Goal: Find specific page/section

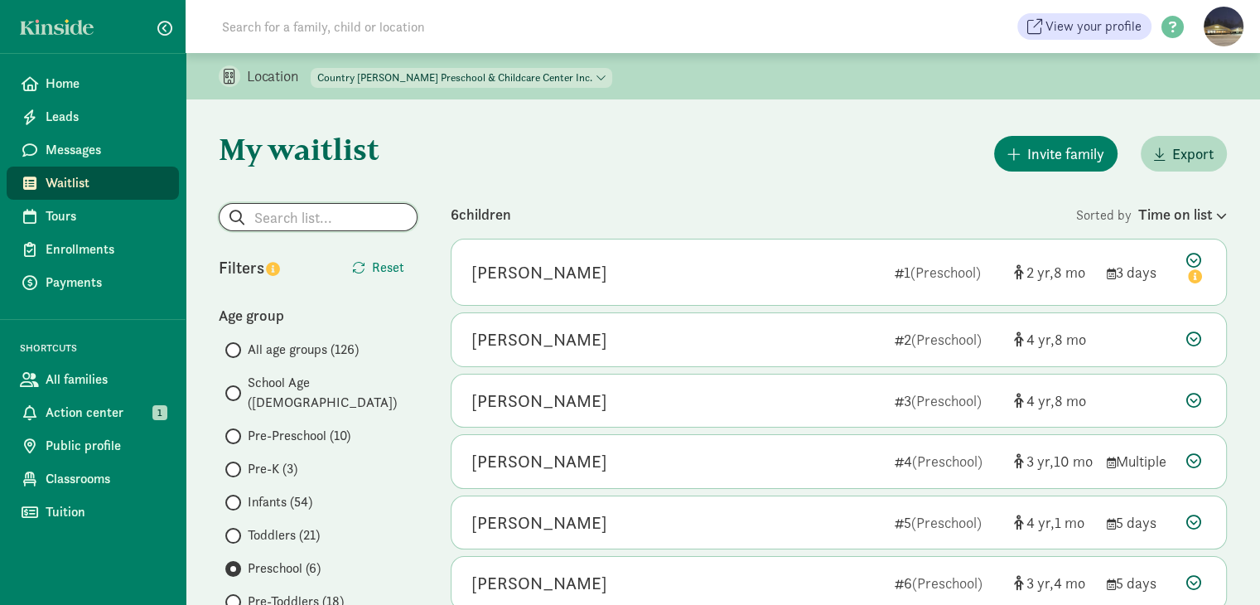
click at [377, 212] on input "search" at bounding box center [317, 217] width 197 height 27
type input "[PERSON_NAME]"
radio input "true"
radio input "false"
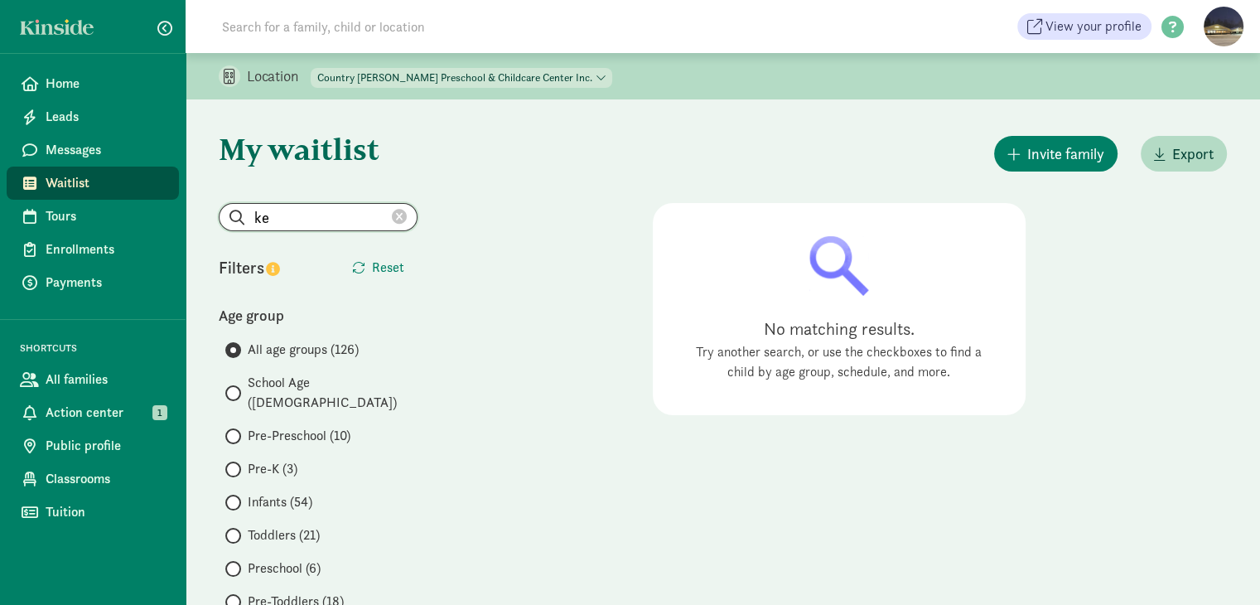
type input "k"
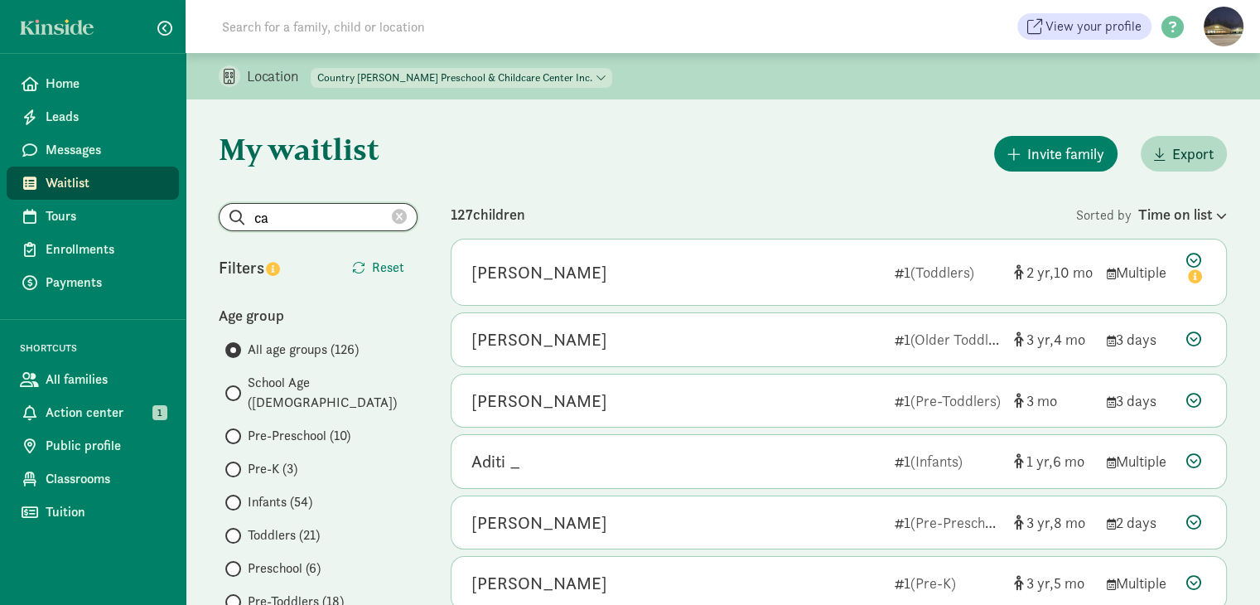
type input "c"
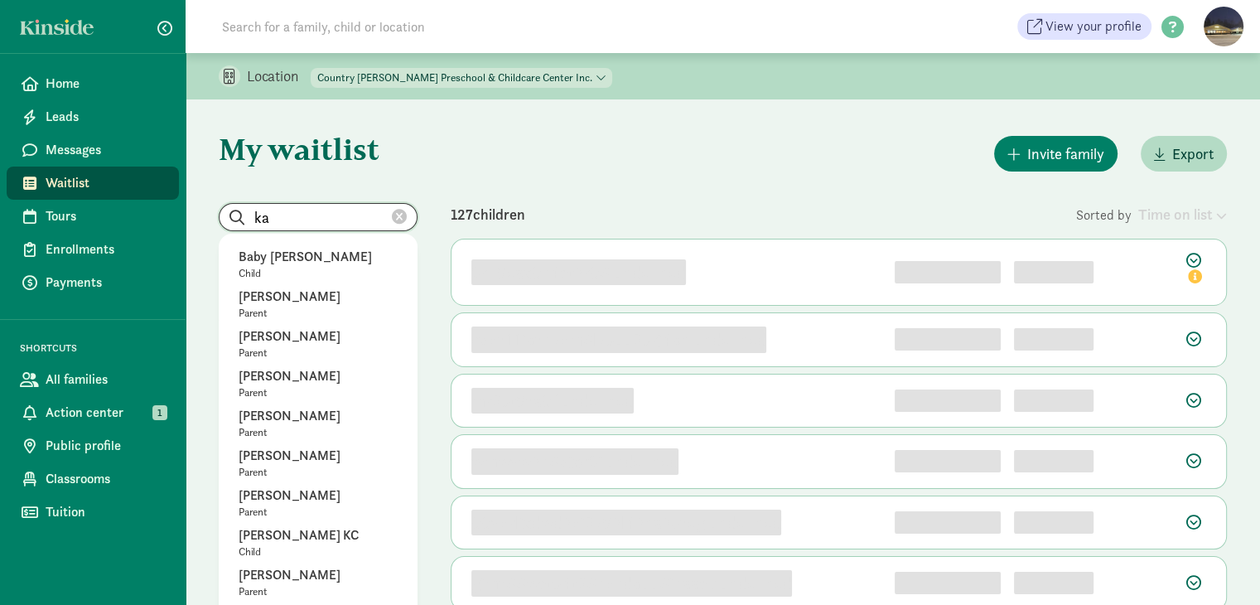
type input "k"
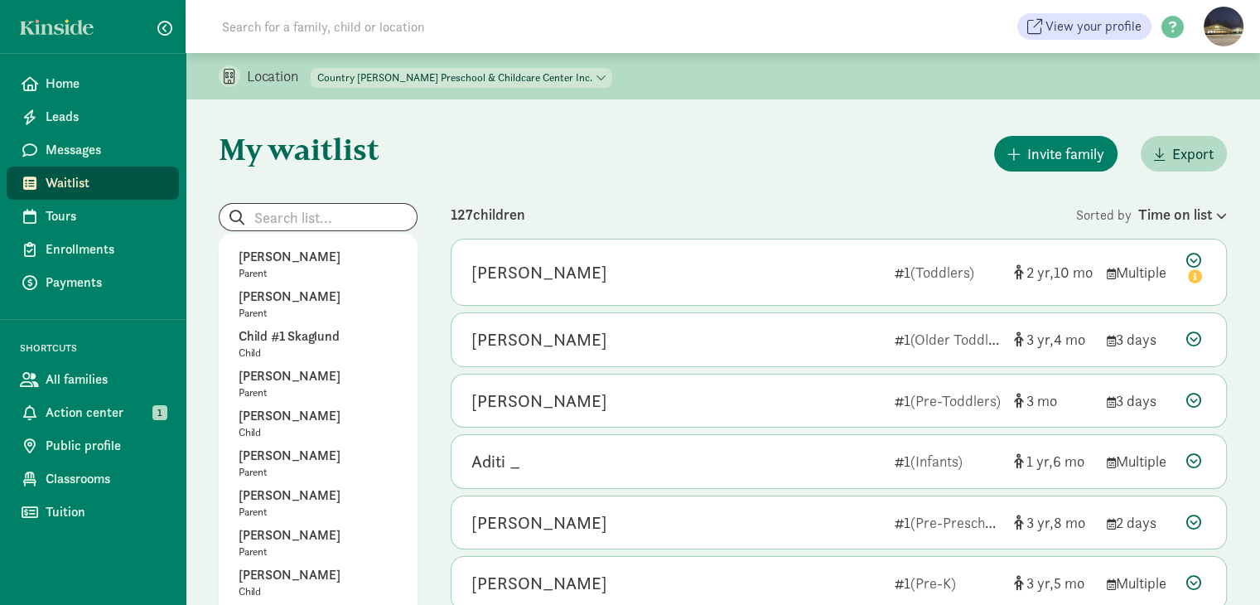
click at [596, 174] on div "Invite family Export" at bounding box center [839, 154] width 776 height 42
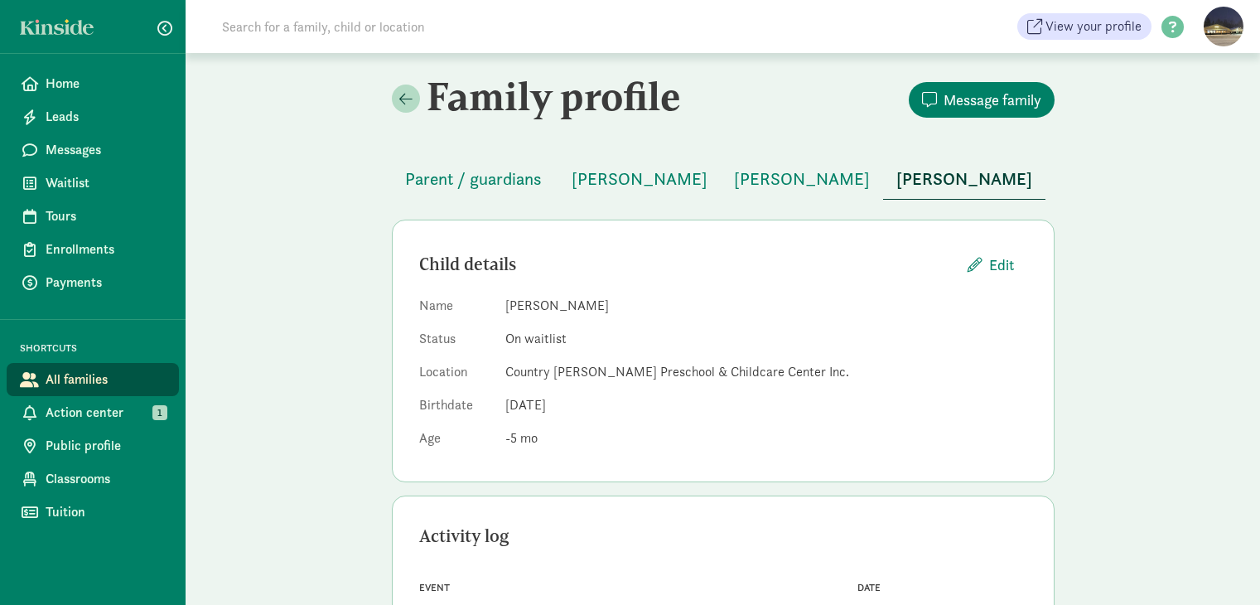
scroll to position [83, 0]
